Goal: Task Accomplishment & Management: Manage account settings

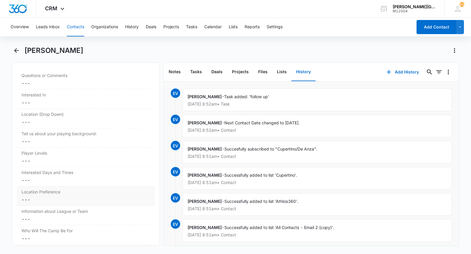
scroll to position [1448, 0]
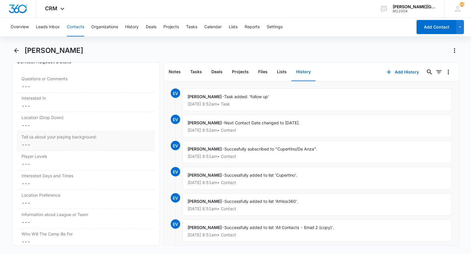
click at [80, 132] on div "Tell us about your playing background: Cancel Save Changes ---" at bounding box center [86, 141] width 138 height 19
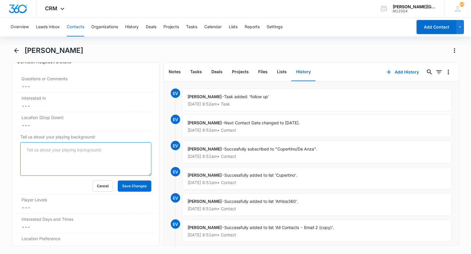
click at [71, 143] on textarea "Tell us about your playing background:" at bounding box center [85, 160] width 131 height 34
paste textarea "13.[DEMOGRAPHIC_DATA], beginner, also needs private lessons"
drag, startPoint x: 59, startPoint y: 130, endPoint x: 149, endPoint y: 128, distance: 90.7
click at [149, 143] on textarea "13.[DEMOGRAPHIC_DATA], beginner, also needs private lessons" at bounding box center [85, 160] width 131 height 34
type textarea "13.[DEMOGRAPHIC_DATA], beginner"
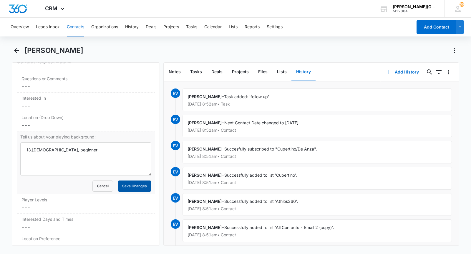
click at [144, 181] on button "Save Changes" at bounding box center [135, 186] width 34 height 11
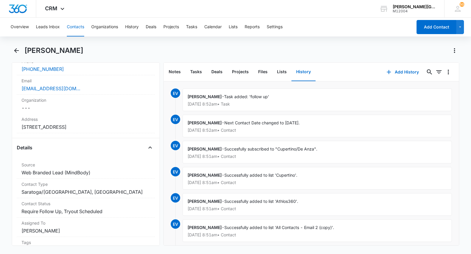
scroll to position [286, 0]
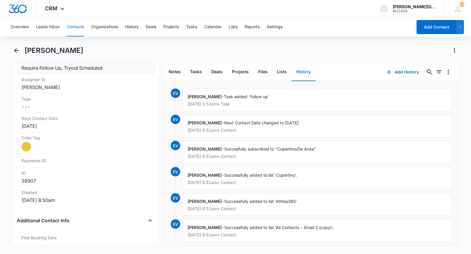
click at [115, 72] on dd "Cancel Save Changes Require Follow Up, Tryout Scheduled" at bounding box center [86, 68] width 129 height 7
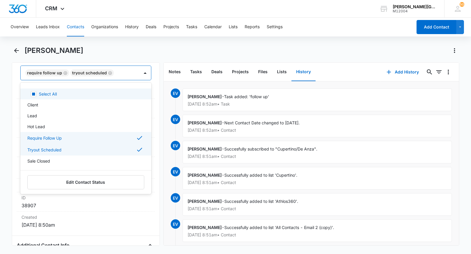
click at [118, 77] on div at bounding box center [124, 73] width 16 height 8
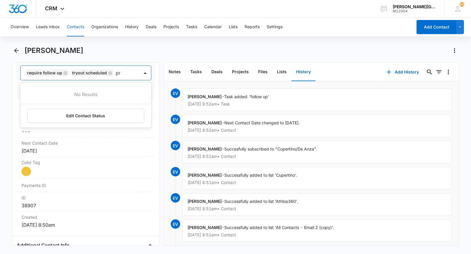
type input "p"
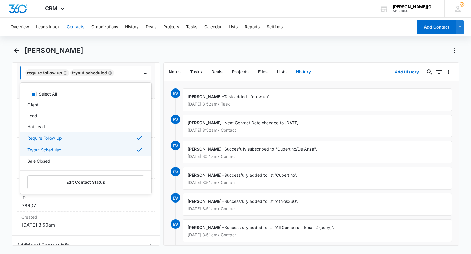
click at [132, 80] on div "Require Follow Up Tryout Scheduled" at bounding box center [85, 73] width 131 height 15
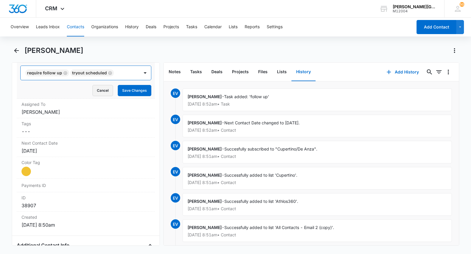
click at [109, 93] on button "Cancel" at bounding box center [102, 90] width 21 height 11
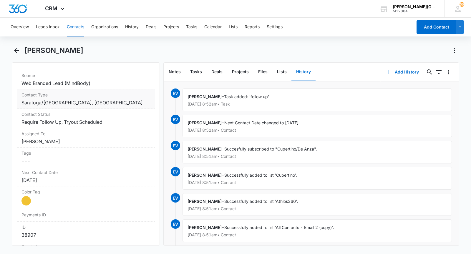
scroll to position [232, 0]
click at [133, 103] on dd "Cancel Save Changes Saratoga/[GEOGRAPHIC_DATA], [GEOGRAPHIC_DATA] - [GEOGRAPHIC…" at bounding box center [86, 102] width 129 height 7
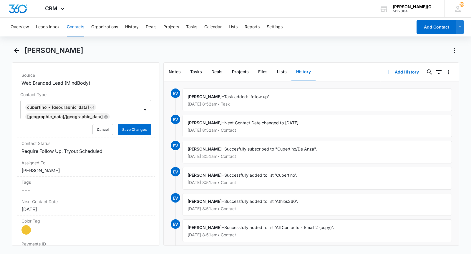
click at [90, 106] on div "Cupertino - [GEOGRAPHIC_DATA] [GEOGRAPHIC_DATA]/[GEOGRAPHIC_DATA]" at bounding box center [80, 109] width 119 height 19
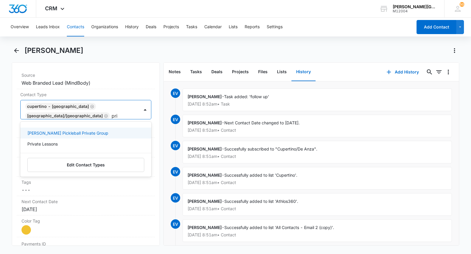
type input "priv"
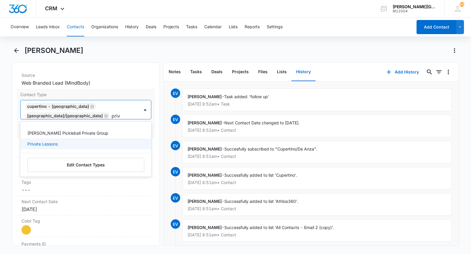
click at [65, 141] on div "Private Lessons" at bounding box center [85, 144] width 116 height 6
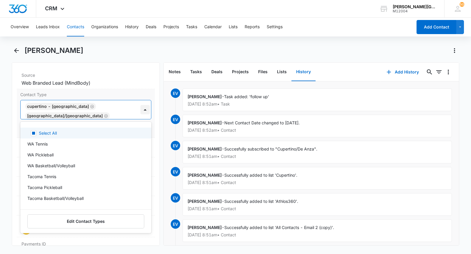
click at [148, 105] on div at bounding box center [144, 109] width 9 height 9
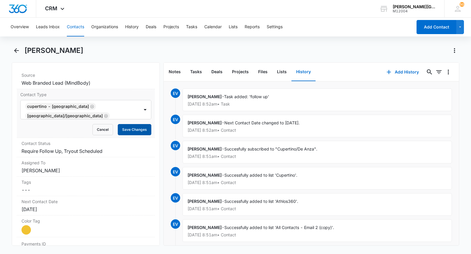
click at [141, 126] on button "Save Changes" at bounding box center [135, 129] width 34 height 11
click at [81, 24] on button "Contacts" at bounding box center [75, 27] width 17 height 19
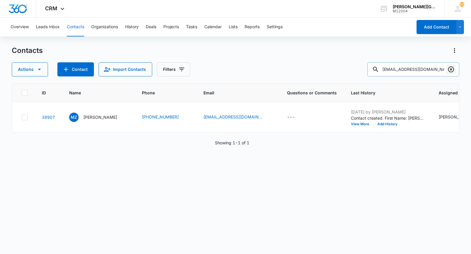
click at [454, 70] on icon "Clear" at bounding box center [451, 69] width 7 height 7
